Goal: Task Accomplishment & Management: Use online tool/utility

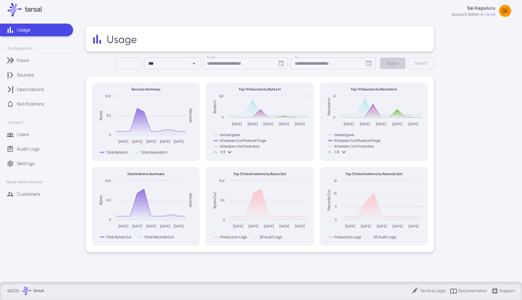
click at [50, 74] on div "Sources" at bounding box center [43, 75] width 52 height 7
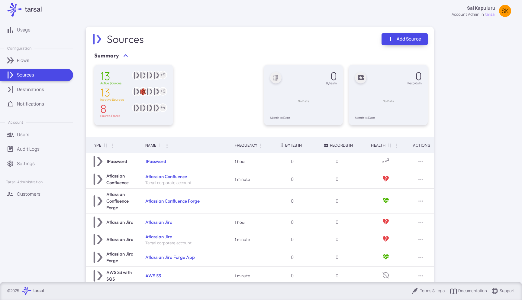
click at [405, 38] on link "Add Source" at bounding box center [404, 39] width 46 height 12
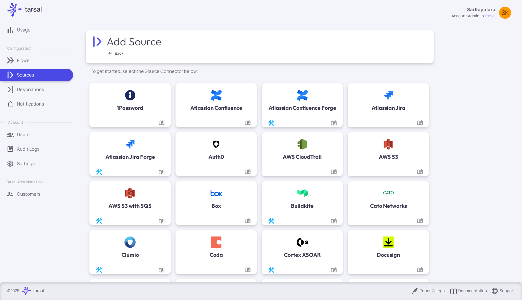
scroll to position [407, 0]
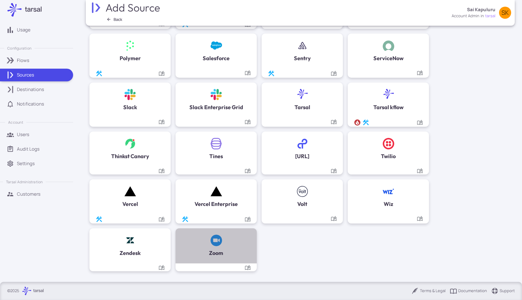
click at [208, 244] on div "Zoom" at bounding box center [216, 245] width 69 height 23
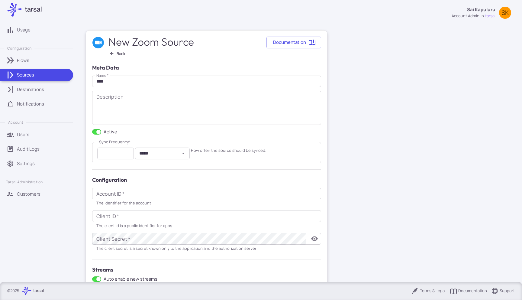
scroll to position [81, 0]
